Goal: Information Seeking & Learning: Find specific fact

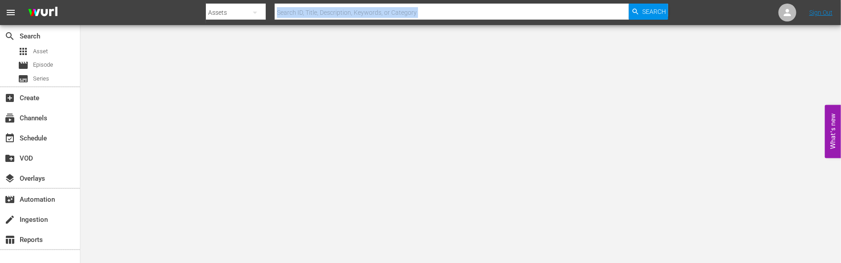
click at [337, 17] on div "Search By Assets Search ID, Title, Description, Keywords, or Category Search" at bounding box center [437, 12] width 463 height 21
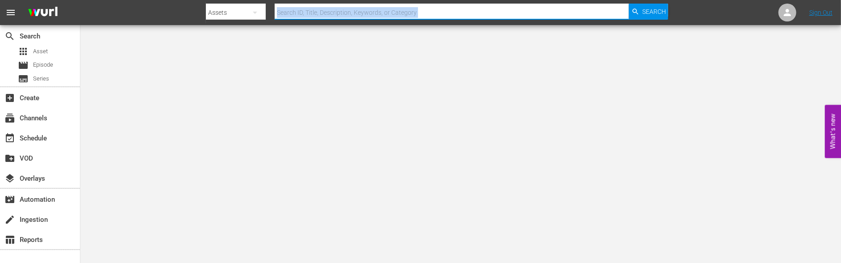
click at [333, 11] on input "text" at bounding box center [452, 12] width 354 height 21
click at [324, 10] on input "text" at bounding box center [452, 12] width 354 height 21
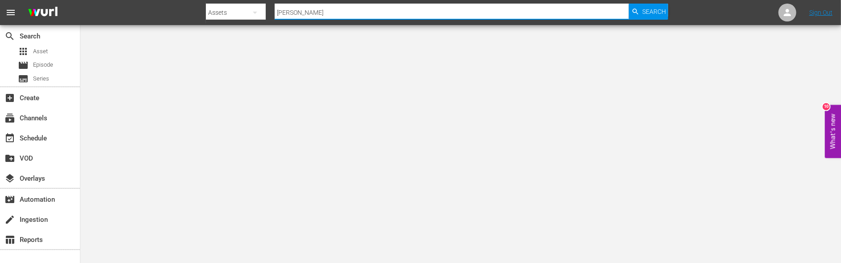
type input "[PERSON_NAME]"
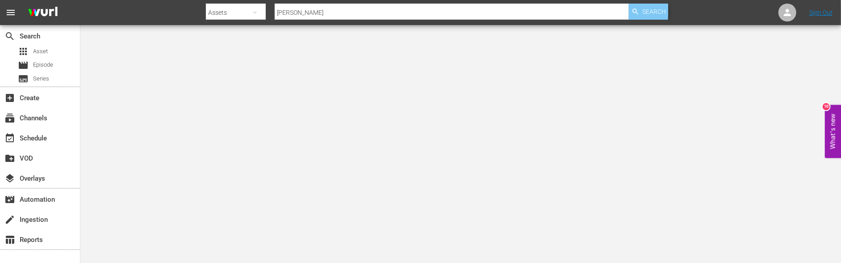
click at [651, 11] on span "Search" at bounding box center [655, 12] width 24 height 16
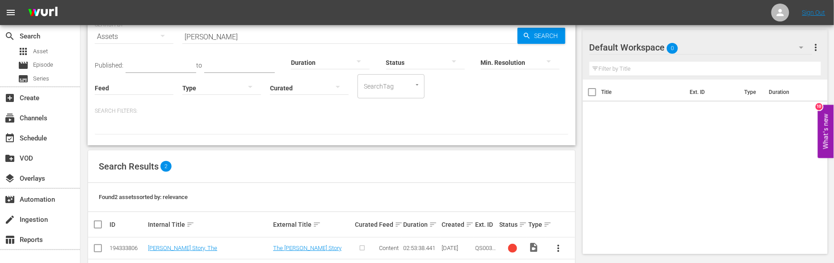
scroll to position [76, 0]
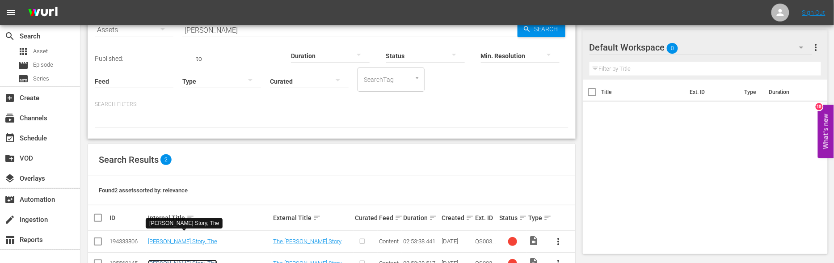
click at [162, 260] on link "[PERSON_NAME] Story, The" at bounding box center [182, 263] width 69 height 7
click at [686, 142] on div "Title Ext. ID Type Duration" at bounding box center [705, 165] width 245 height 171
